Goal: Task Accomplishment & Management: Manage account settings

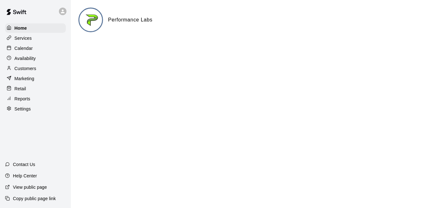
click at [52, 49] on div "Calendar" at bounding box center [35, 47] width 61 height 9
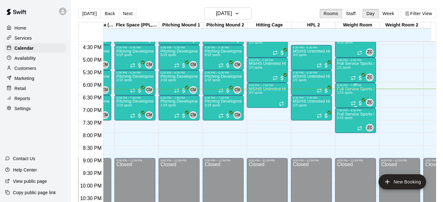
click at [347, 96] on div "Full Service Sports Performance 1/15 spots" at bounding box center [355, 188] width 37 height 202
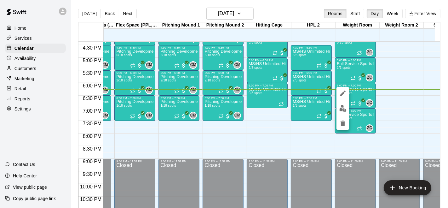
click at [238, 136] on div at bounding box center [224, 104] width 448 height 208
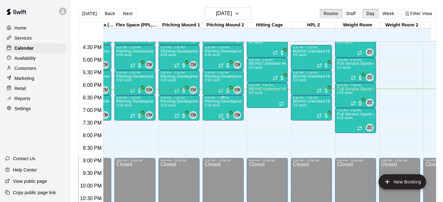
click at [212, 101] on p "Pitching Development Session, PPL [GEOGRAPHIC_DATA]" at bounding box center [223, 101] width 37 height 0
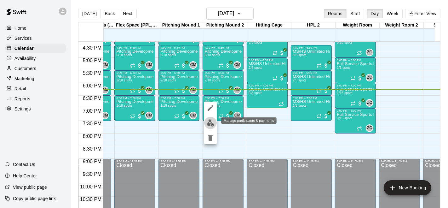
click at [211, 119] on img "edit" at bounding box center [210, 122] width 7 height 7
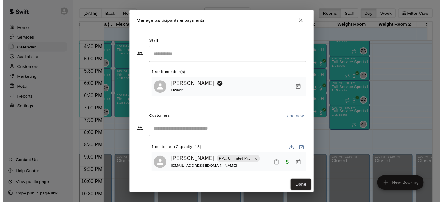
scroll to position [5, 0]
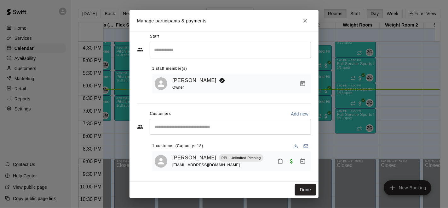
click at [307, 20] on icon "Close" at bounding box center [305, 21] width 6 height 6
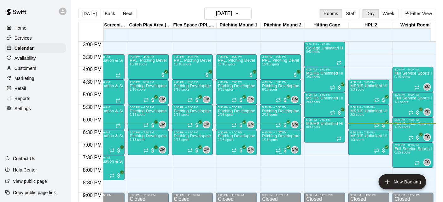
scroll to position [378, 21]
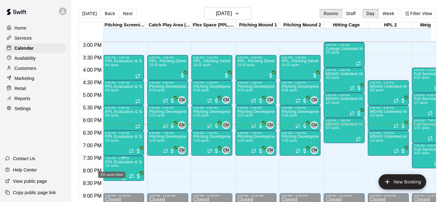
click at [118, 164] on span "2/5 spots" at bounding box center [112, 165] width 14 height 3
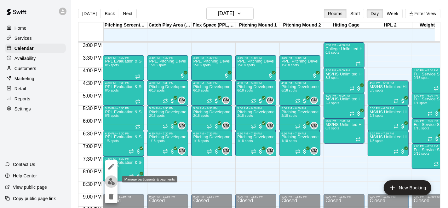
click at [107, 179] on button "edit" at bounding box center [111, 181] width 13 height 12
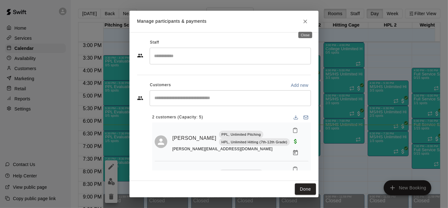
click at [305, 22] on icon "Close" at bounding box center [306, 22] width 4 height 4
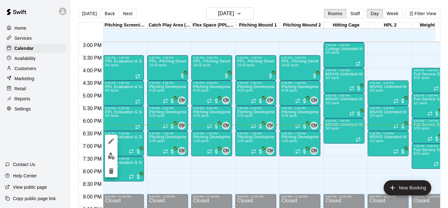
click at [114, 150] on div at bounding box center [111, 156] width 13 height 43
click at [113, 154] on img "edit" at bounding box center [111, 155] width 7 height 7
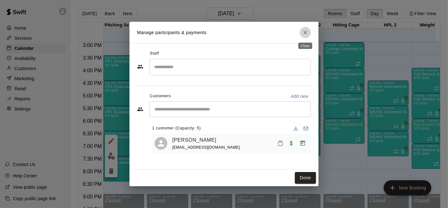
click at [304, 31] on icon "Close" at bounding box center [305, 32] width 6 height 6
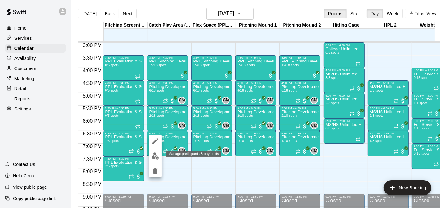
click at [156, 154] on img "edit" at bounding box center [155, 155] width 7 height 7
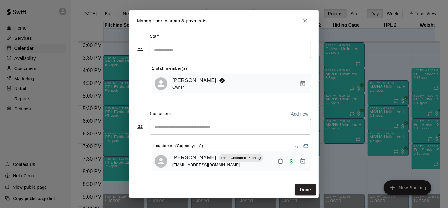
click at [307, 19] on icon "Close" at bounding box center [306, 21] width 4 height 4
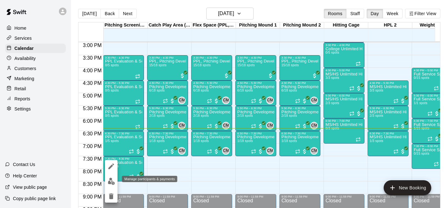
click at [109, 180] on img "edit" at bounding box center [111, 180] width 7 height 7
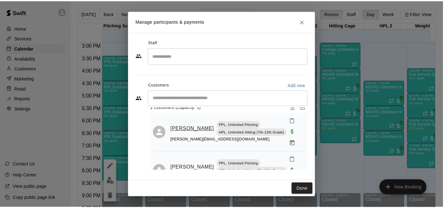
scroll to position [0, 0]
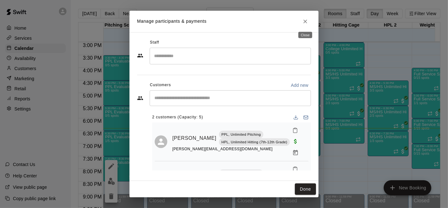
click at [305, 21] on icon "Close" at bounding box center [306, 22] width 4 height 4
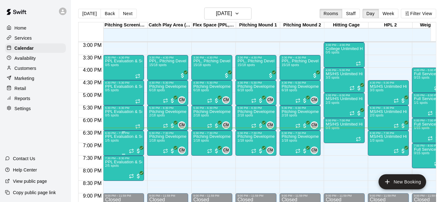
click at [121, 137] on p "PPL Evaluation & Screening" at bounding box center [123, 137] width 37 height 0
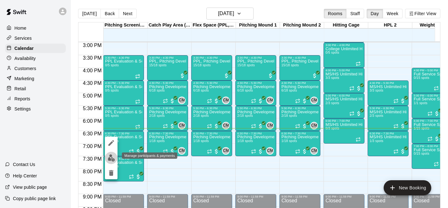
click at [111, 155] on img "edit" at bounding box center [111, 157] width 7 height 7
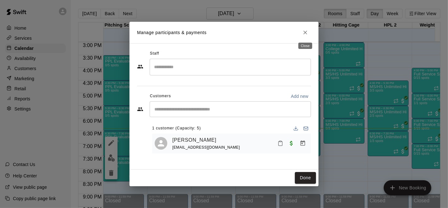
click at [305, 34] on icon "Close" at bounding box center [305, 32] width 6 height 6
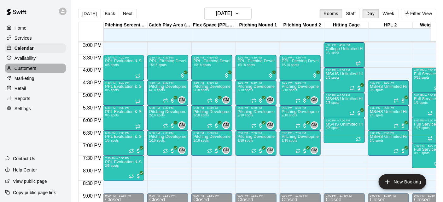
click at [28, 67] on p "Customers" at bounding box center [25, 68] width 22 height 6
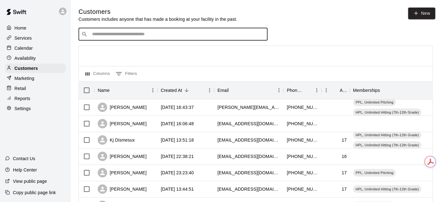
click at [181, 37] on input "Search customers by name or email" at bounding box center [177, 34] width 175 height 6
type input "*****"
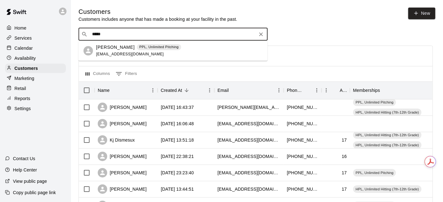
click at [165, 53] on div "[PERSON_NAME] PPL, Unlimited Pitching [EMAIL_ADDRESS][DOMAIN_NAME]" at bounding box center [138, 51] width 85 height 14
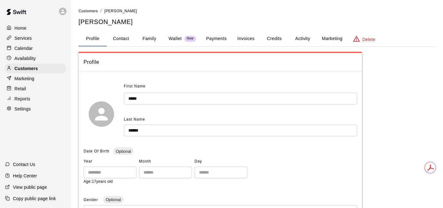
click at [300, 37] on button "Activity" at bounding box center [302, 38] width 28 height 15
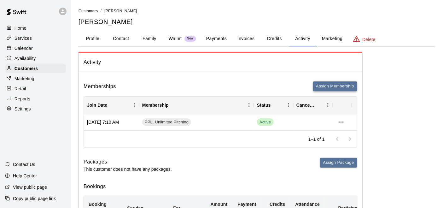
click at [338, 81] on button "Assign Membership" at bounding box center [335, 86] width 44 height 10
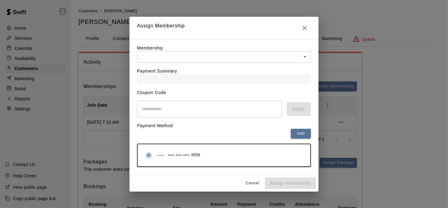
click at [185, 63] on div "Payment Summary" at bounding box center [224, 73] width 174 height 21
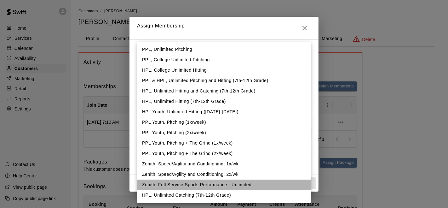
click at [200, 185] on li "Zenith, Full Service Sports Performance - Unlimited" at bounding box center [224, 184] width 174 height 10
type input "**********"
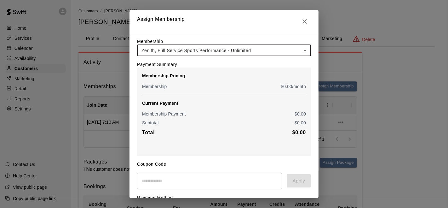
scroll to position [66, 0]
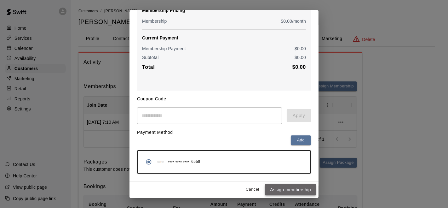
click at [278, 187] on button "Assign membership" at bounding box center [290, 190] width 51 height 12
